Goal: Navigation & Orientation: Find specific page/section

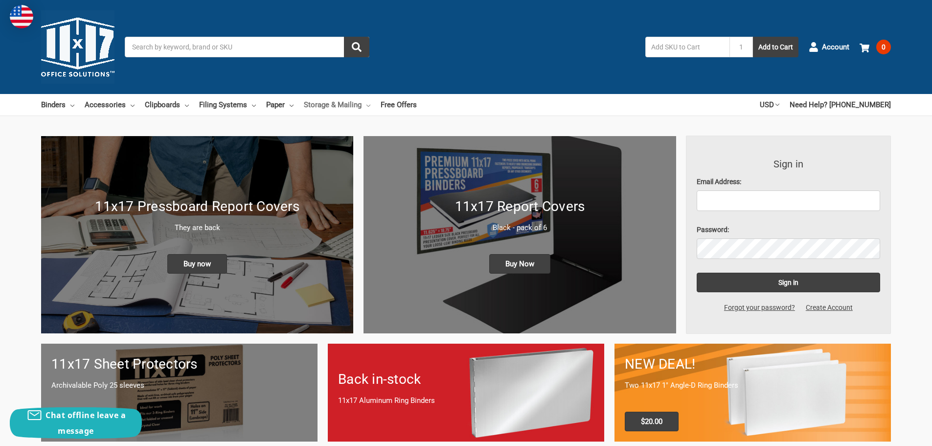
click at [317, 104] on link "Storage & Mailing" at bounding box center [337, 105] width 67 height 22
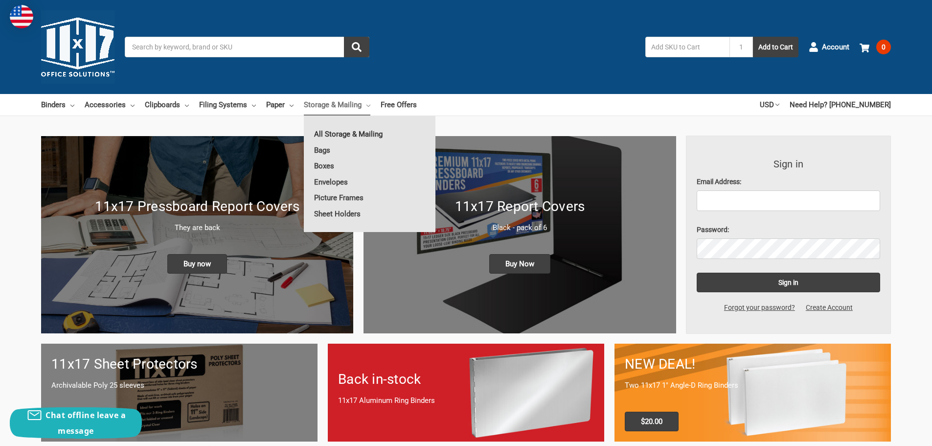
click at [332, 136] on link "All Storage & Mailing" at bounding box center [370, 134] width 132 height 16
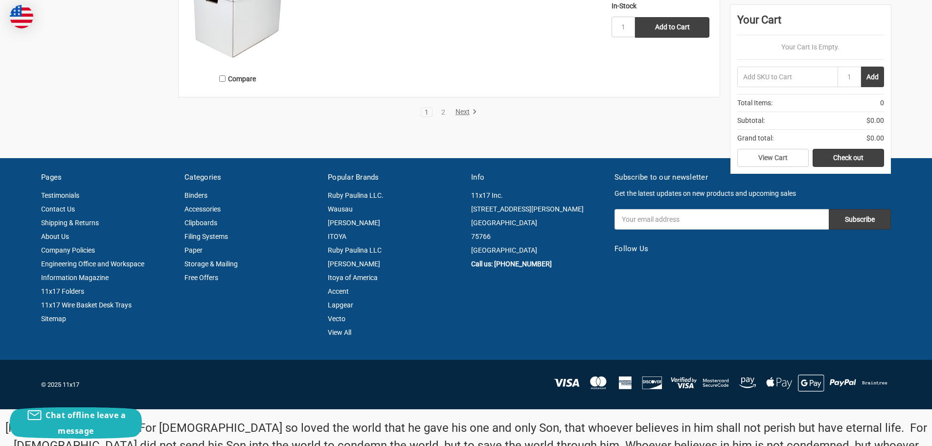
scroll to position [2300, 0]
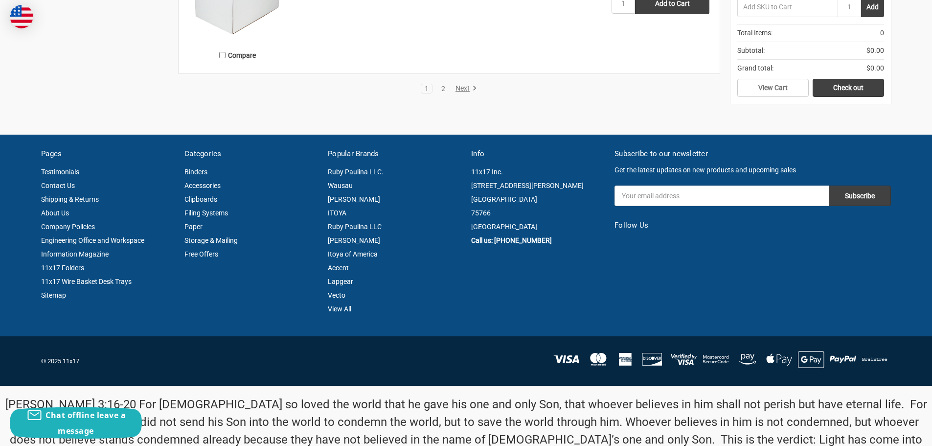
click at [444, 92] on link "2" at bounding box center [443, 88] width 11 height 7
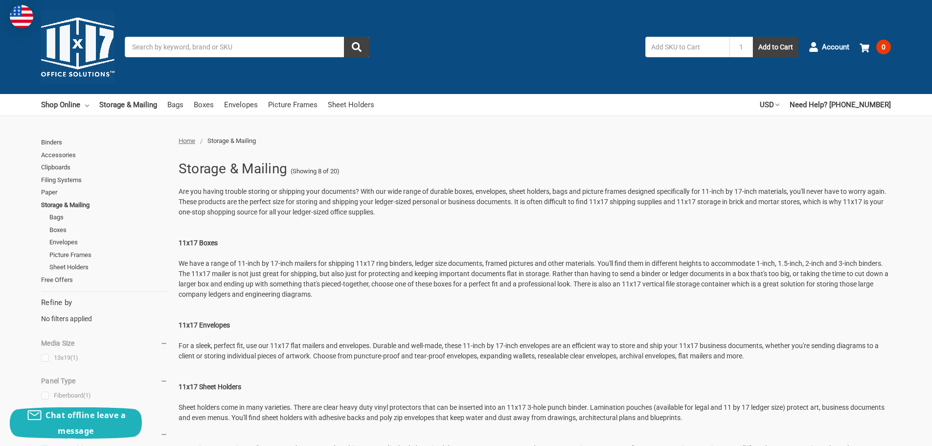
scroll to position [1695, 0]
